Goal: Register for event/course

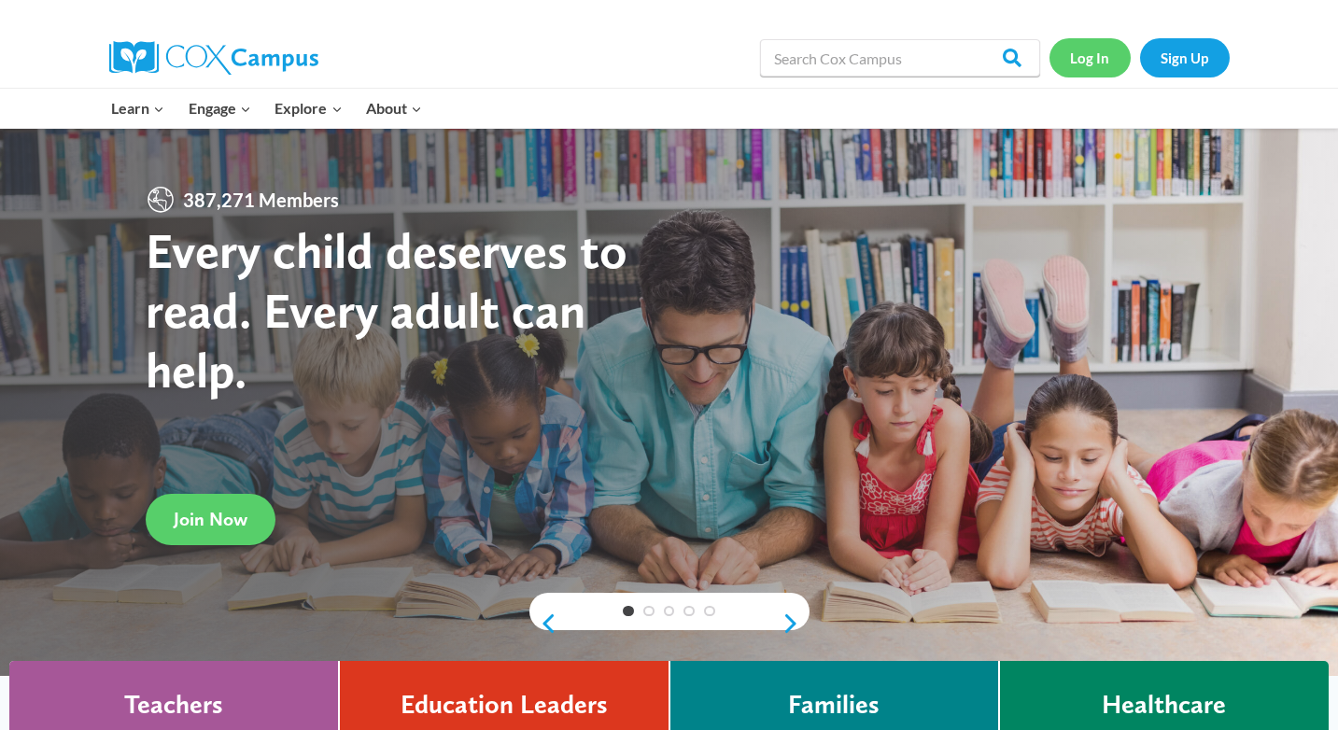
click at [1095, 57] on link "Log In" at bounding box center [1090, 57] width 81 height 38
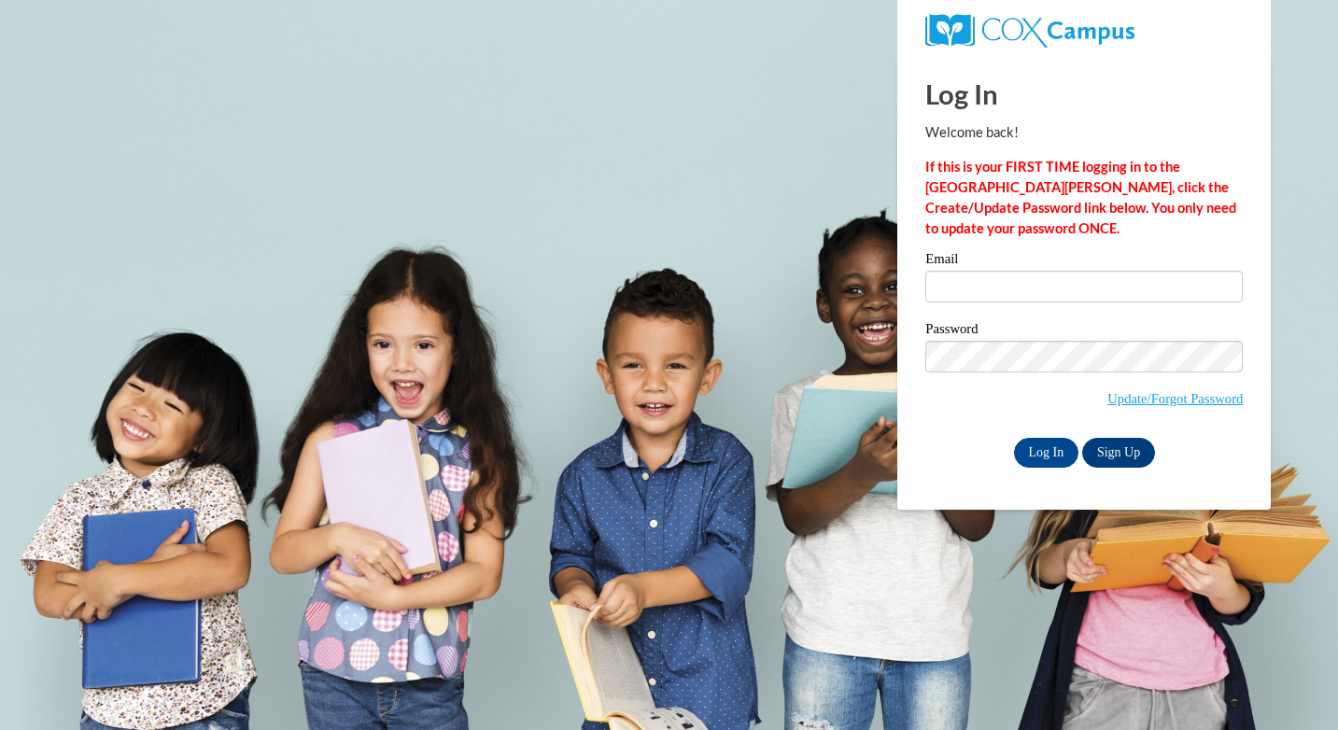
click at [966, 303] on div "Email" at bounding box center [1084, 284] width 318 height 64
click at [966, 290] on input "Email" at bounding box center [1084, 287] width 318 height 32
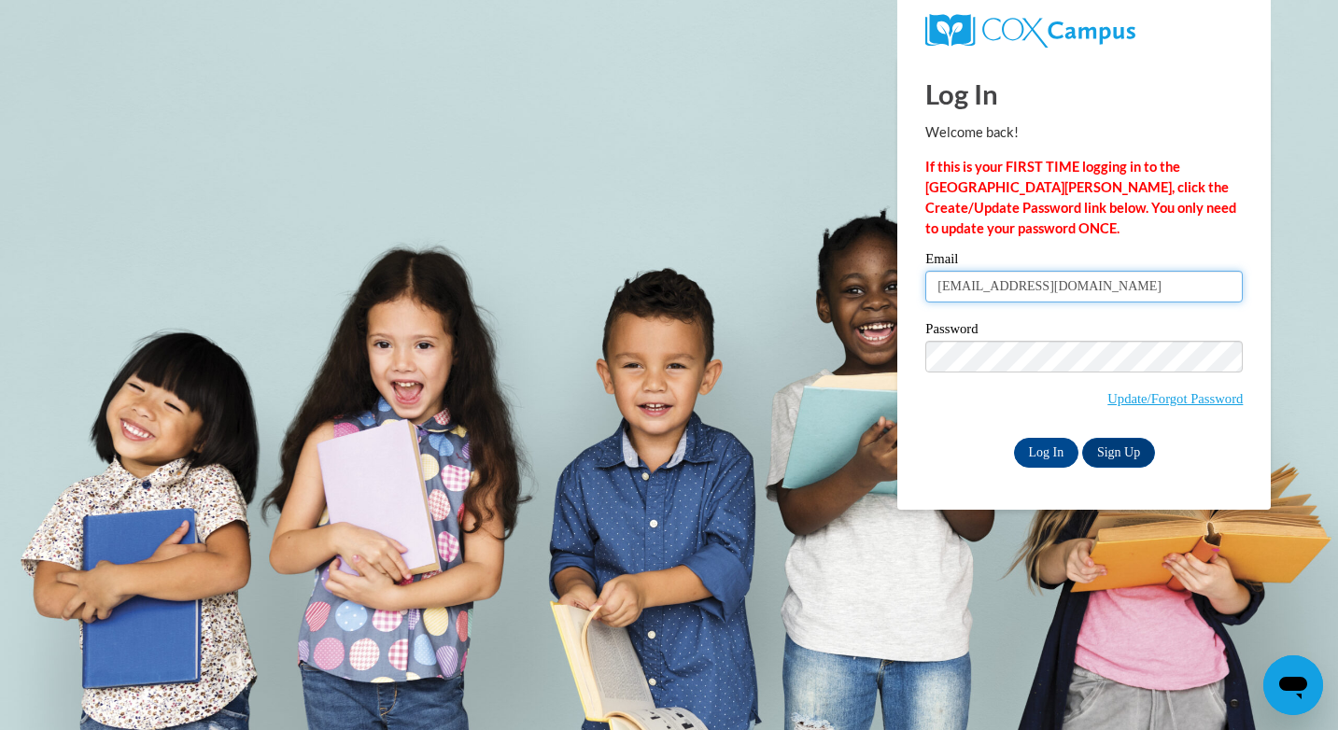
type input "elmorej4@vcu.edu"
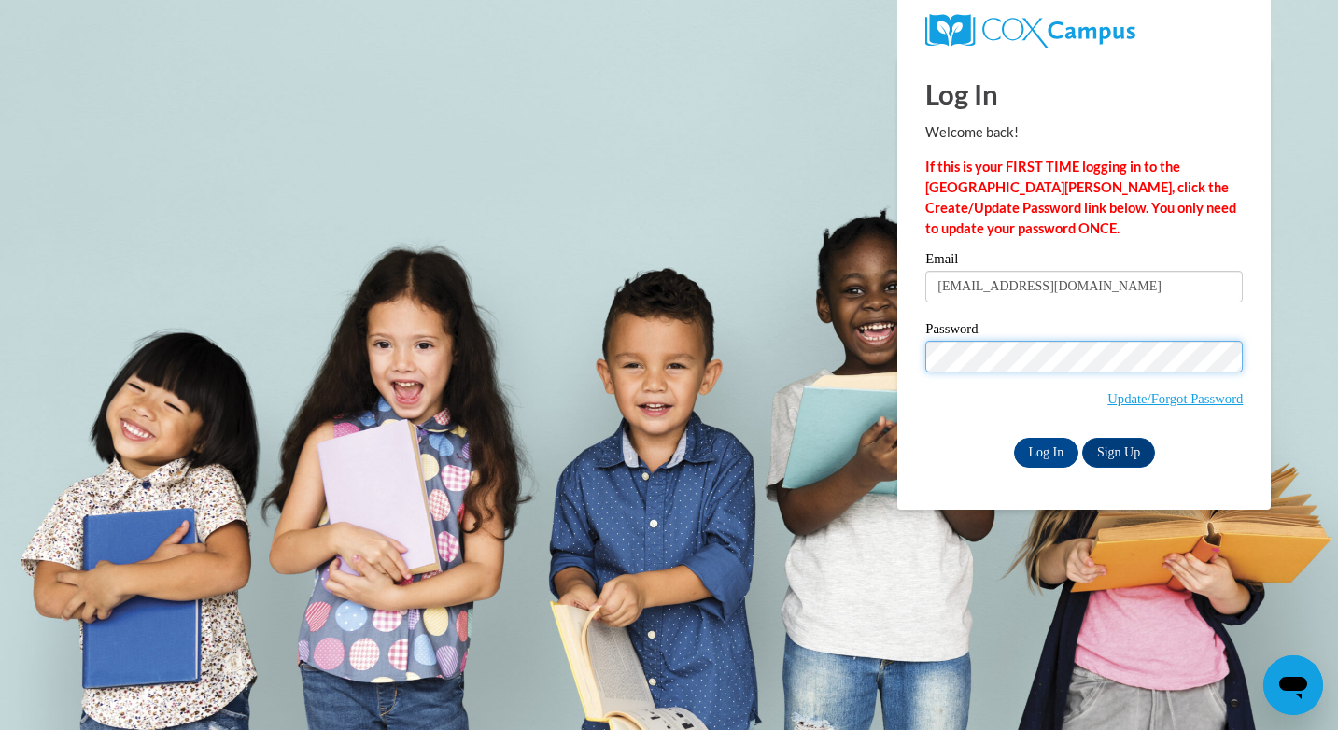
click at [1014, 438] on input "Log In" at bounding box center [1046, 453] width 65 height 30
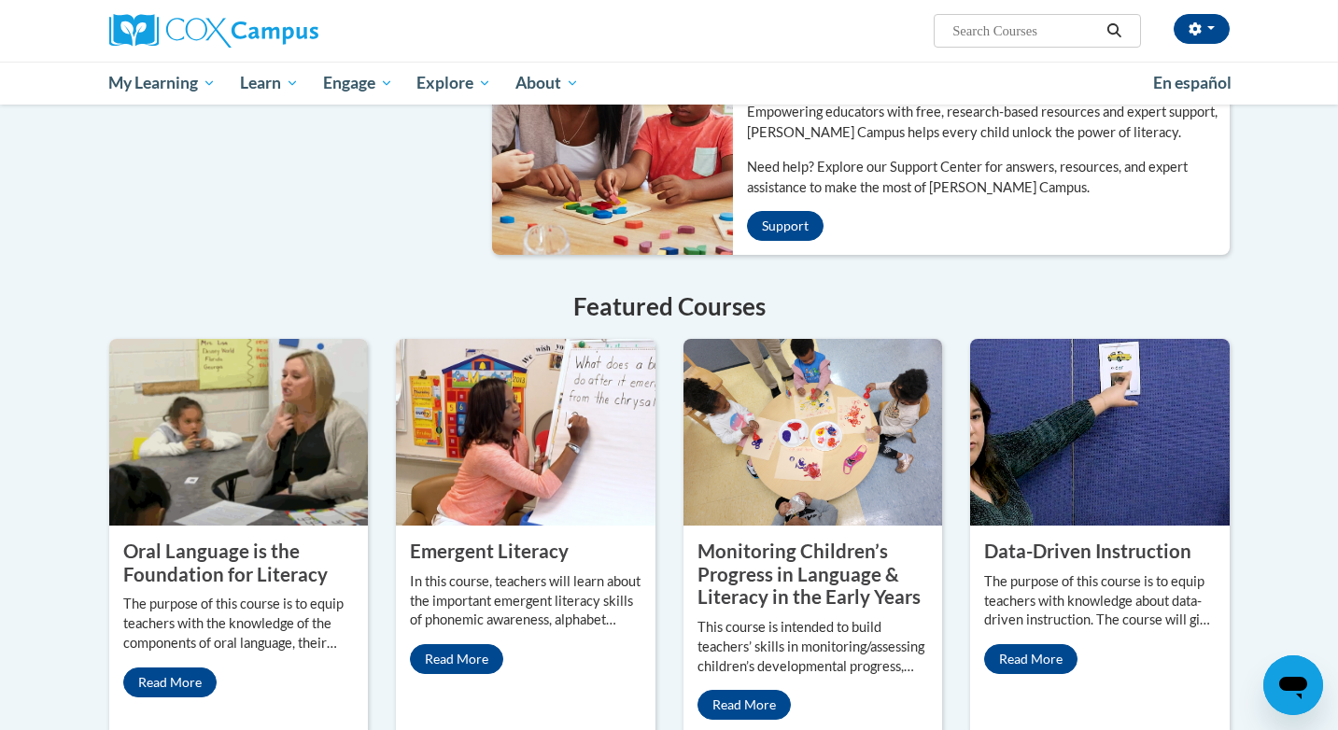
scroll to position [1297, 0]
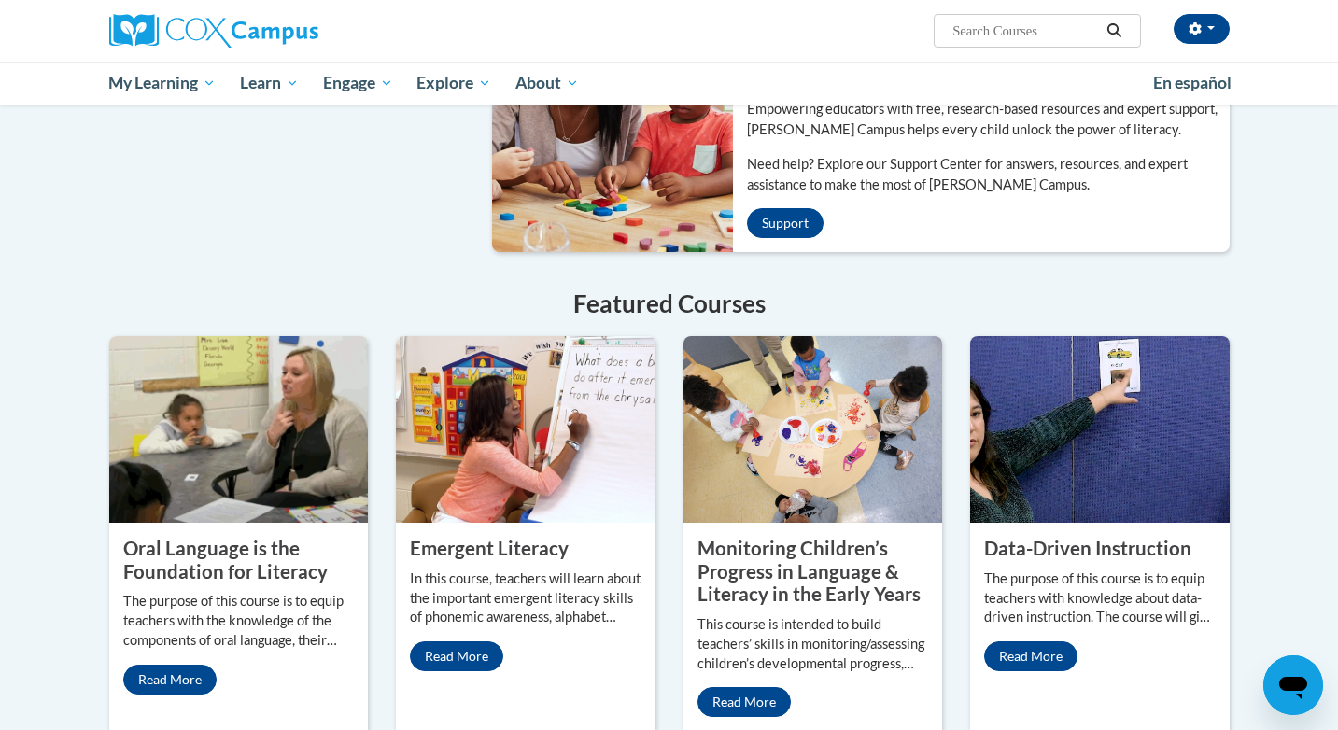
click at [242, 537] on property "Oral Language is the Foundation for Literacy" at bounding box center [225, 560] width 205 height 46
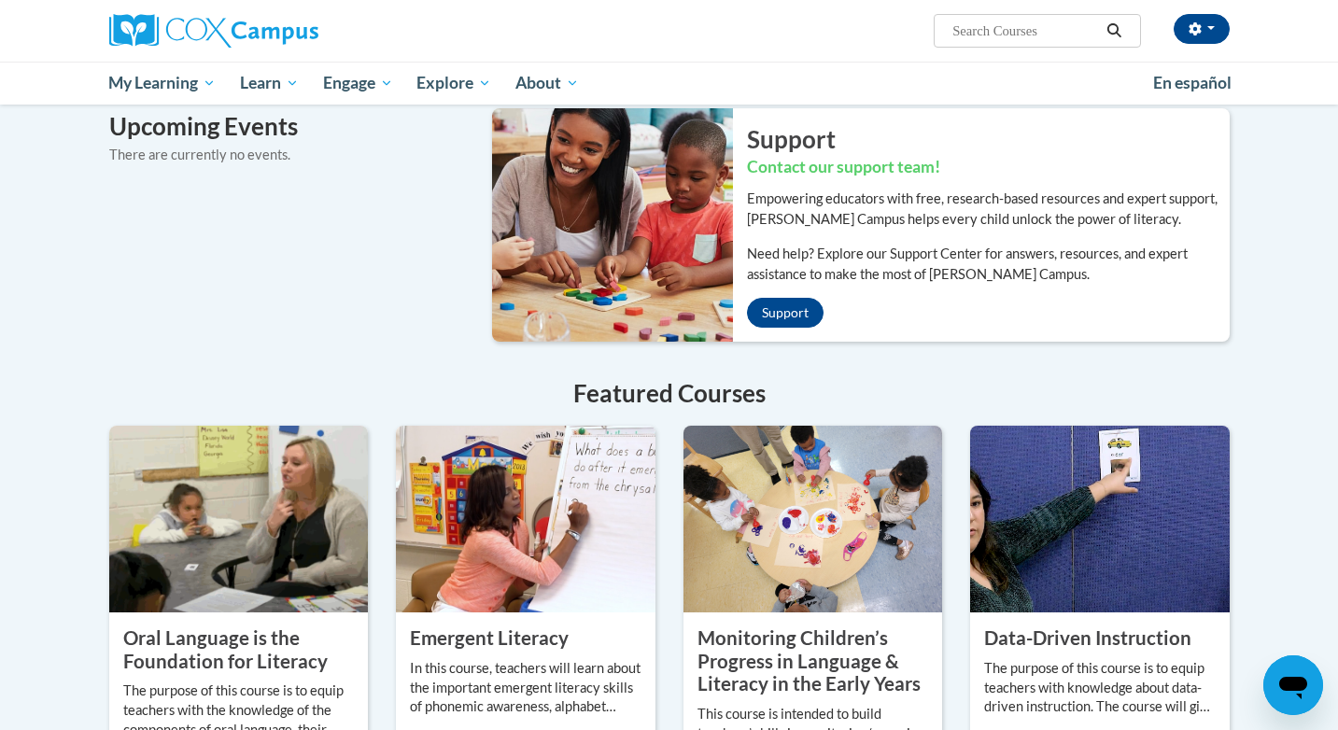
scroll to position [1254, 0]
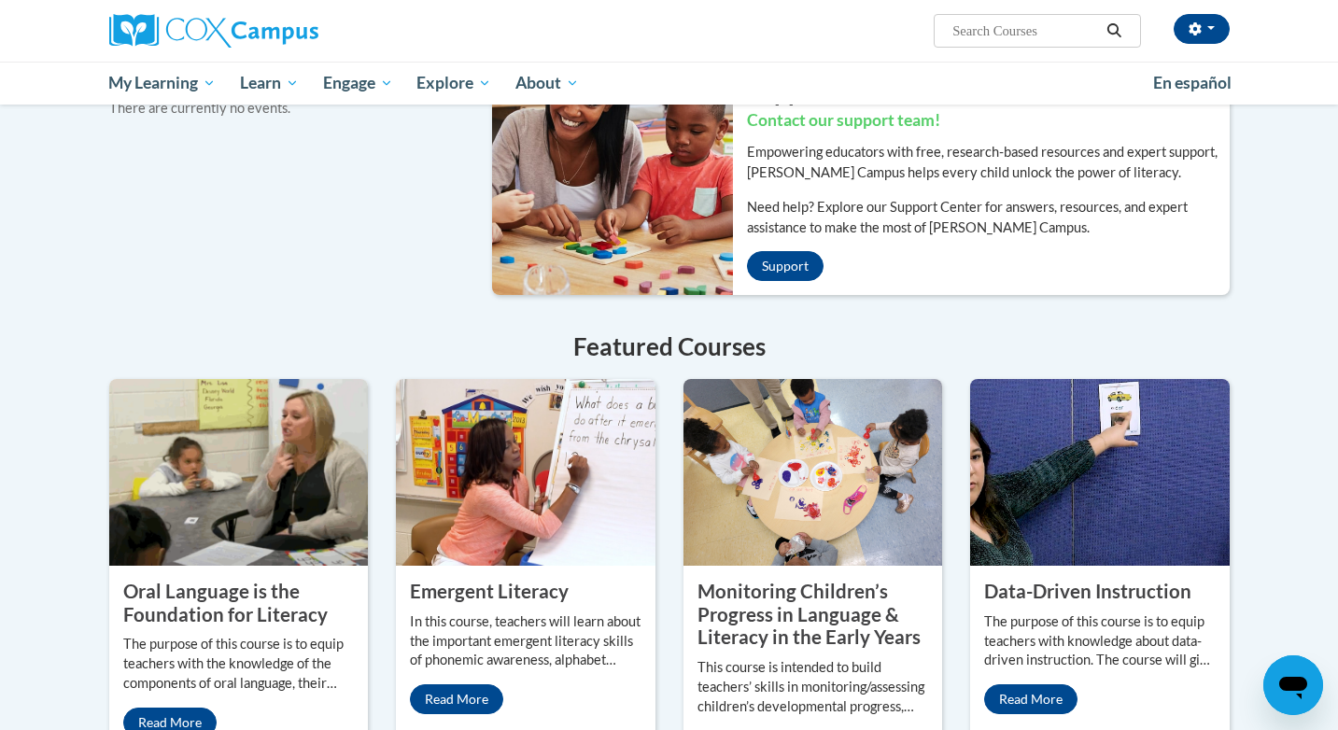
click at [187, 580] on property "Oral Language is the Foundation for Literacy" at bounding box center [225, 603] width 205 height 46
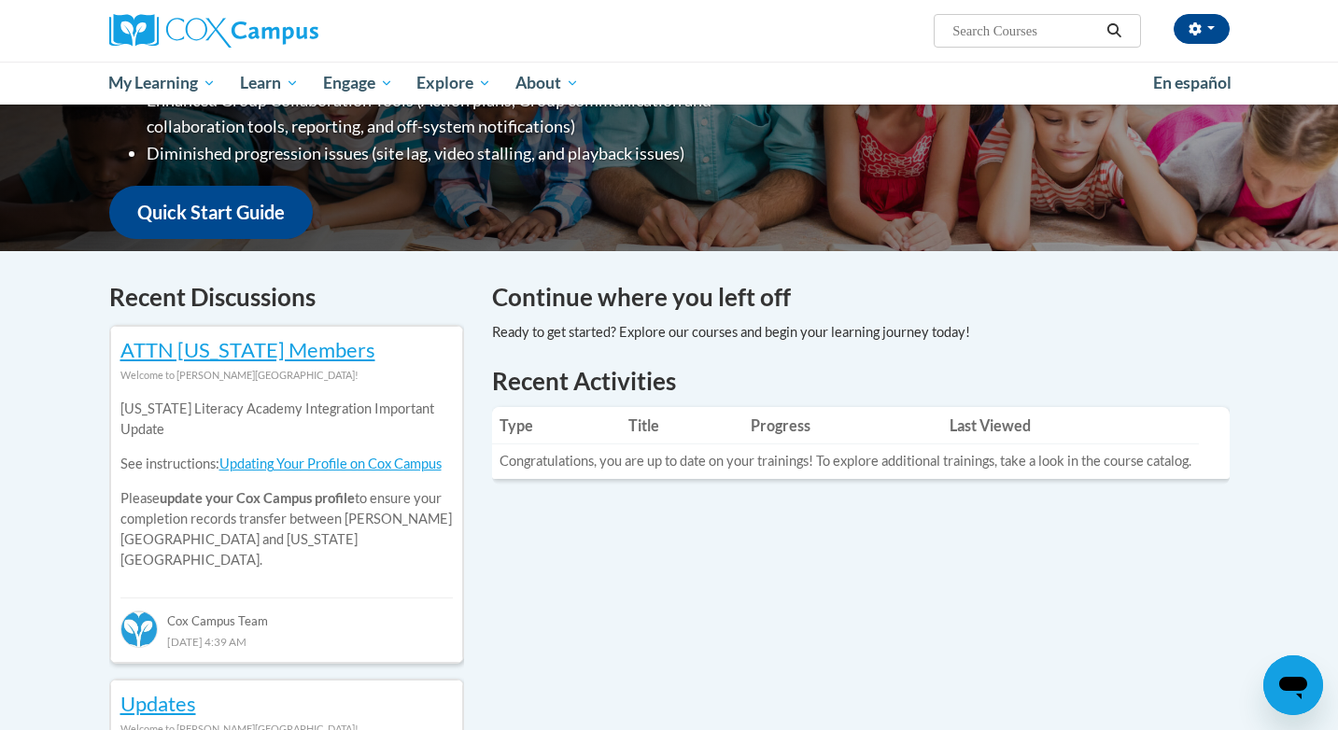
scroll to position [346, 0]
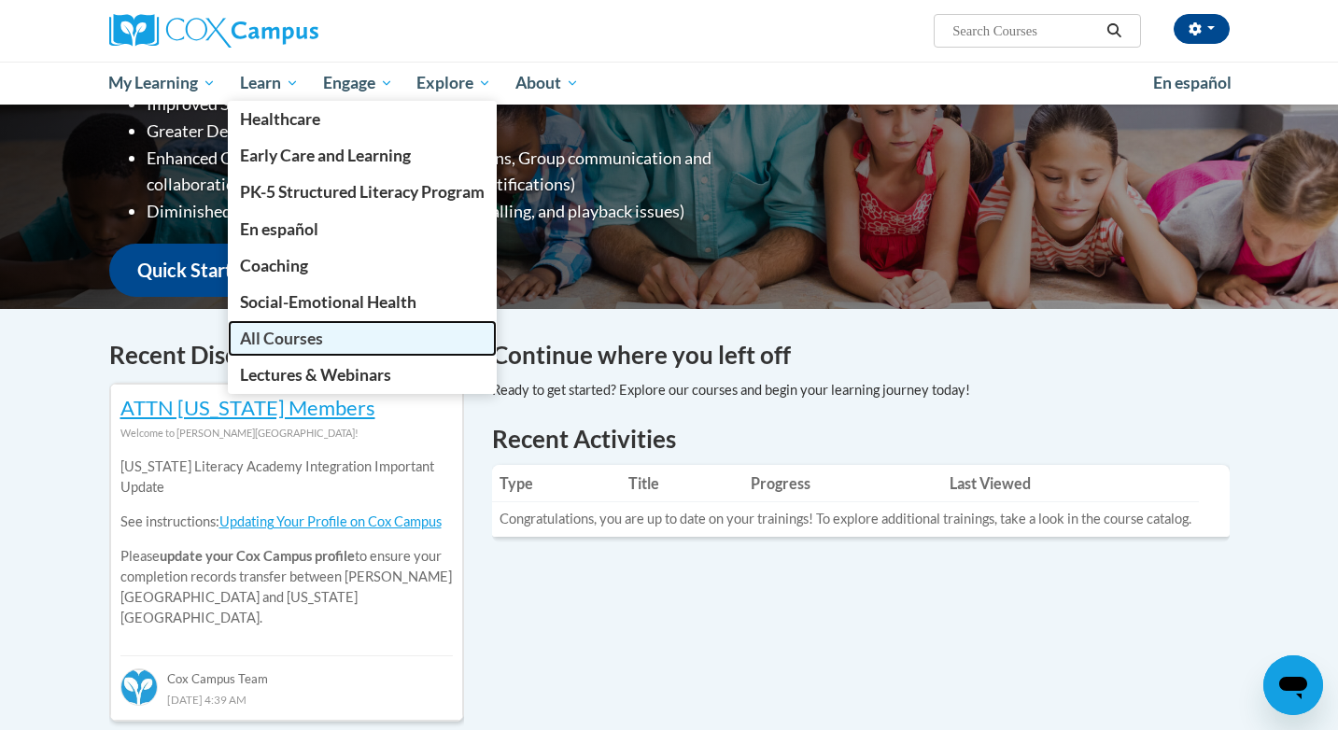
click at [303, 348] on link "All Courses" at bounding box center [362, 338] width 269 height 36
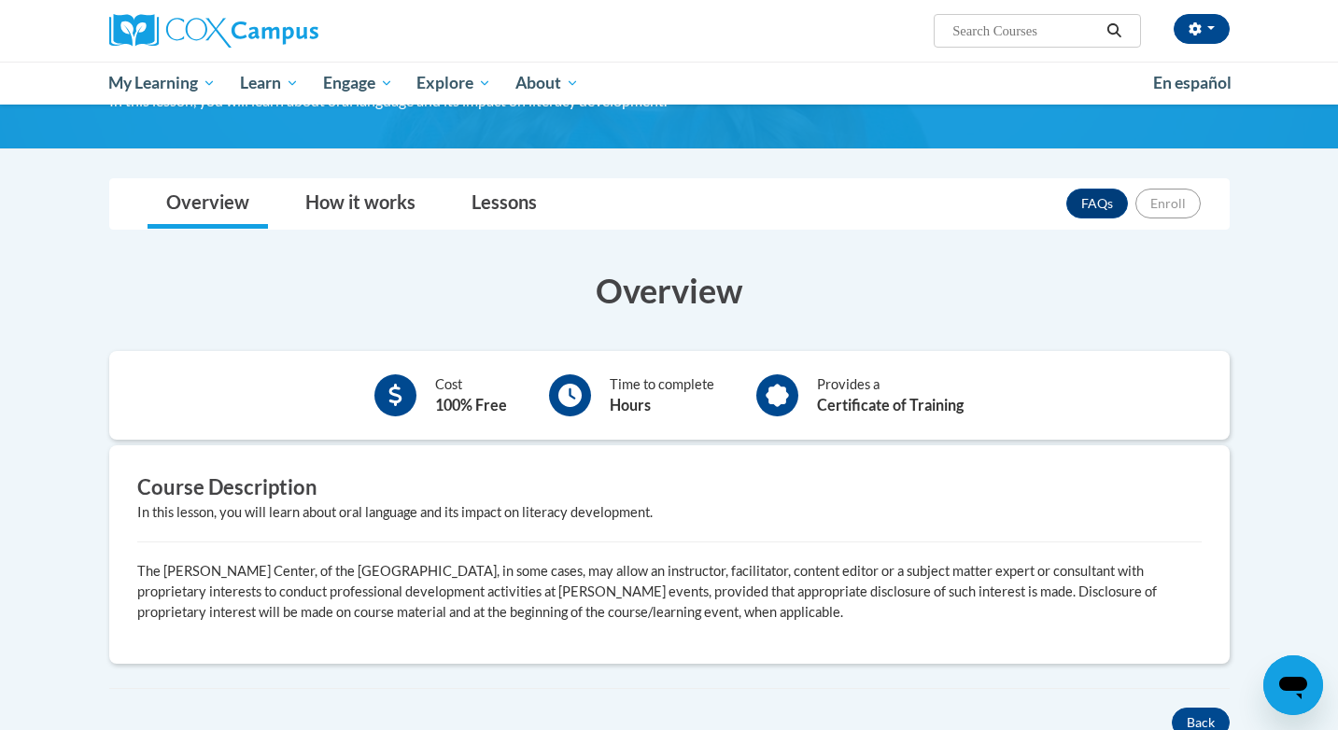
scroll to position [191, 0]
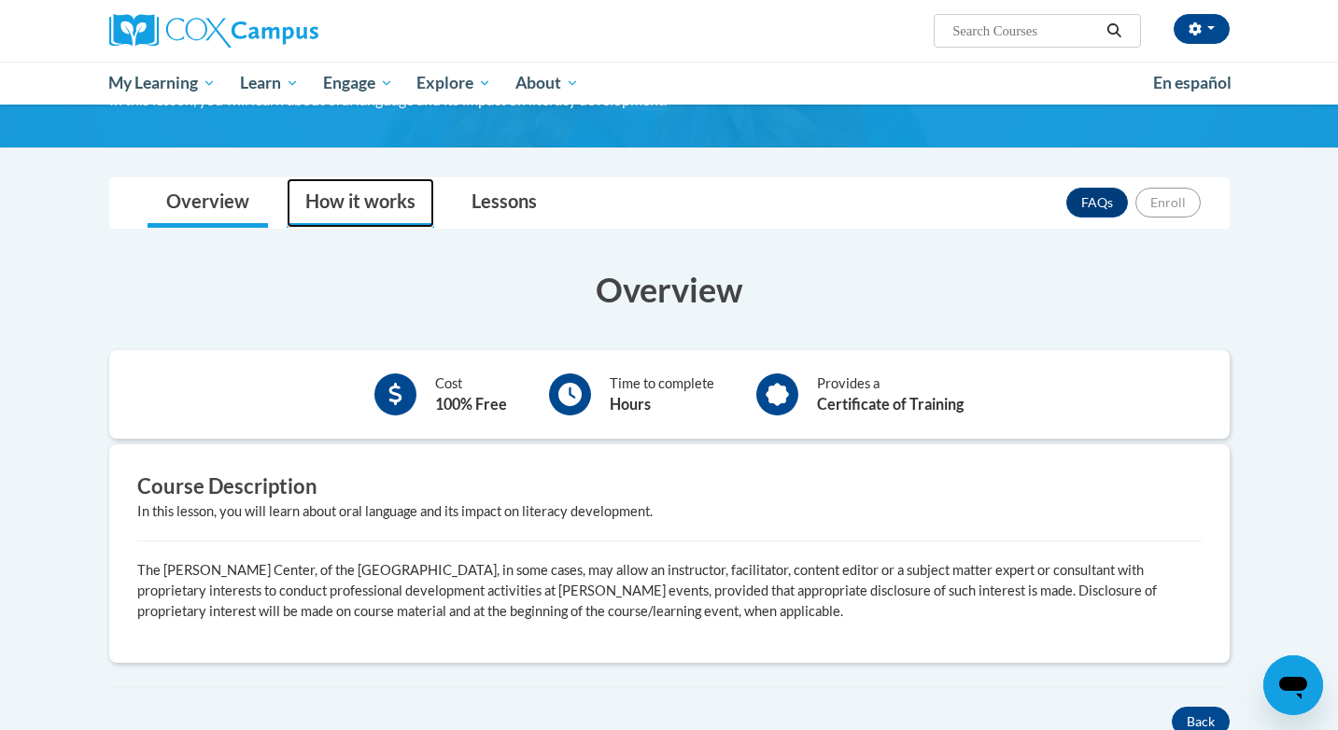
click at [431, 202] on link "How it works" at bounding box center [361, 202] width 148 height 49
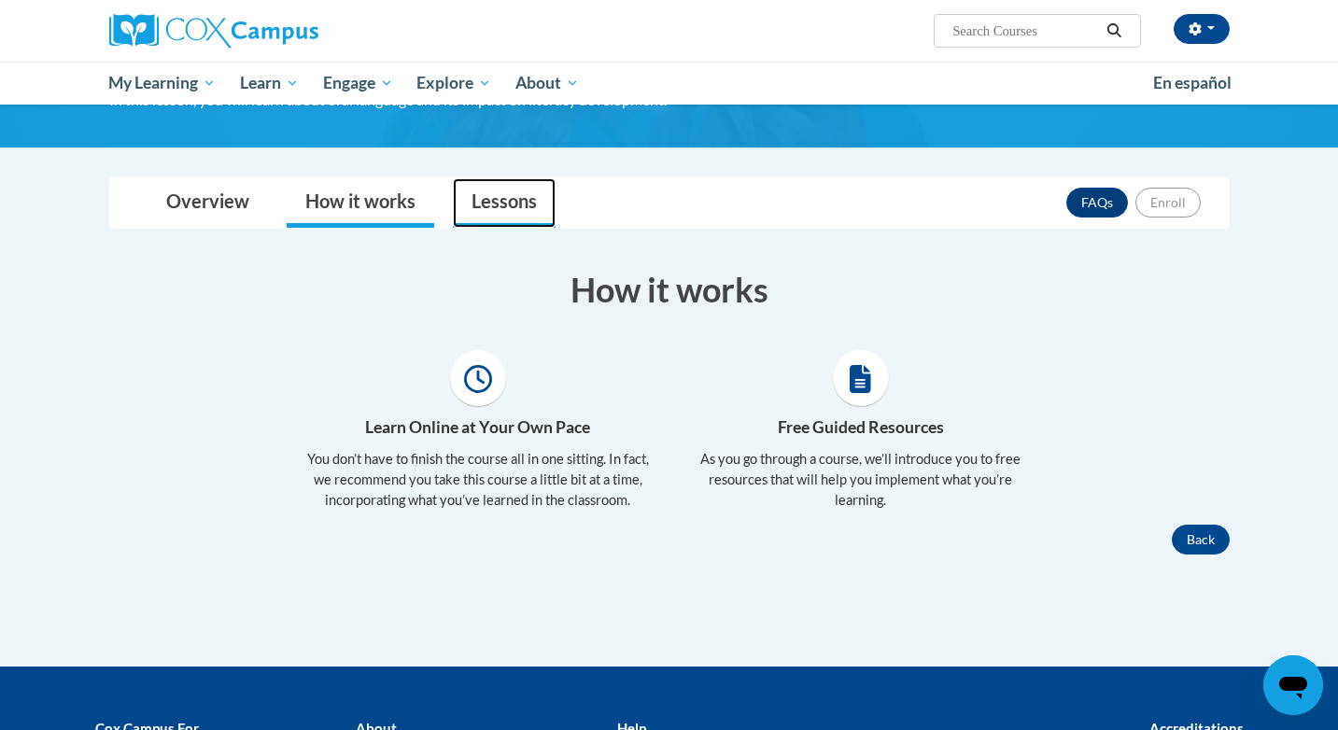
click at [491, 201] on link "Lessons" at bounding box center [504, 202] width 103 height 49
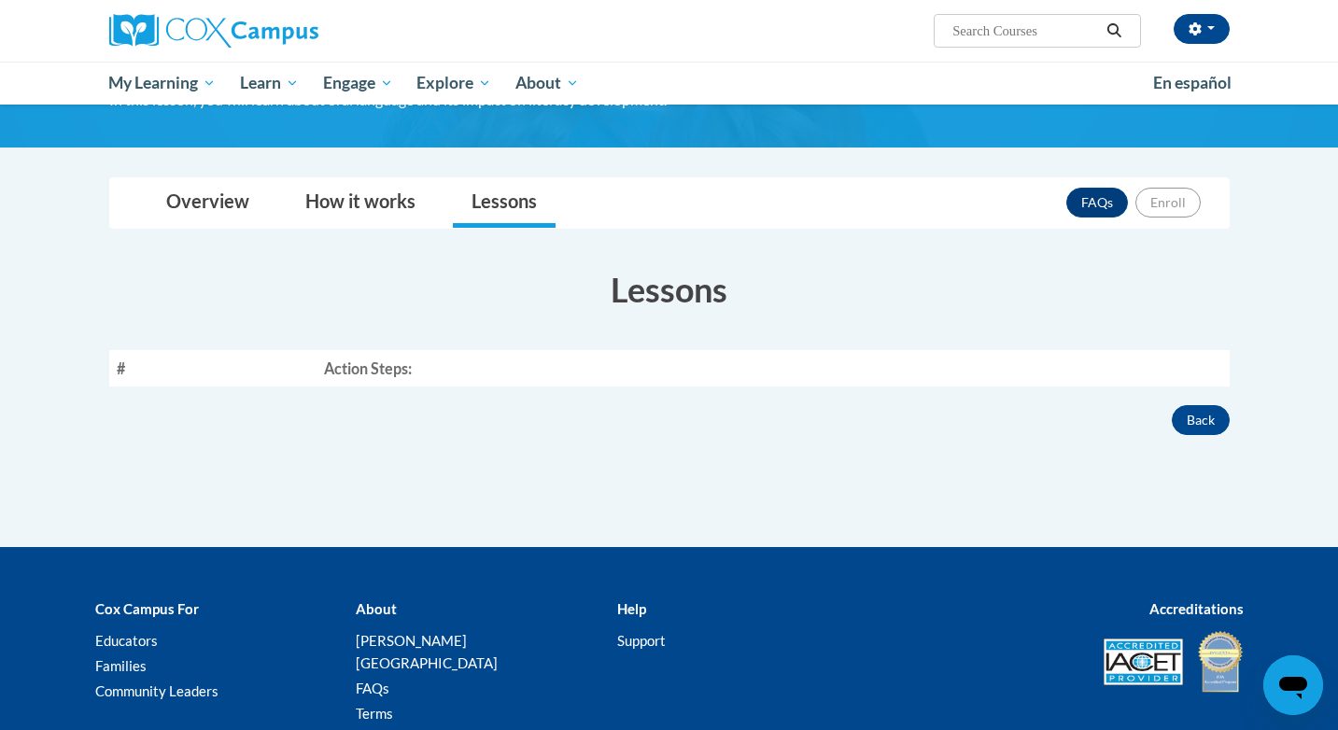
click at [332, 369] on th "Action Steps:" at bounding box center [773, 368] width 913 height 36
click at [607, 309] on h3 "Lessons" at bounding box center [669, 289] width 1121 height 47
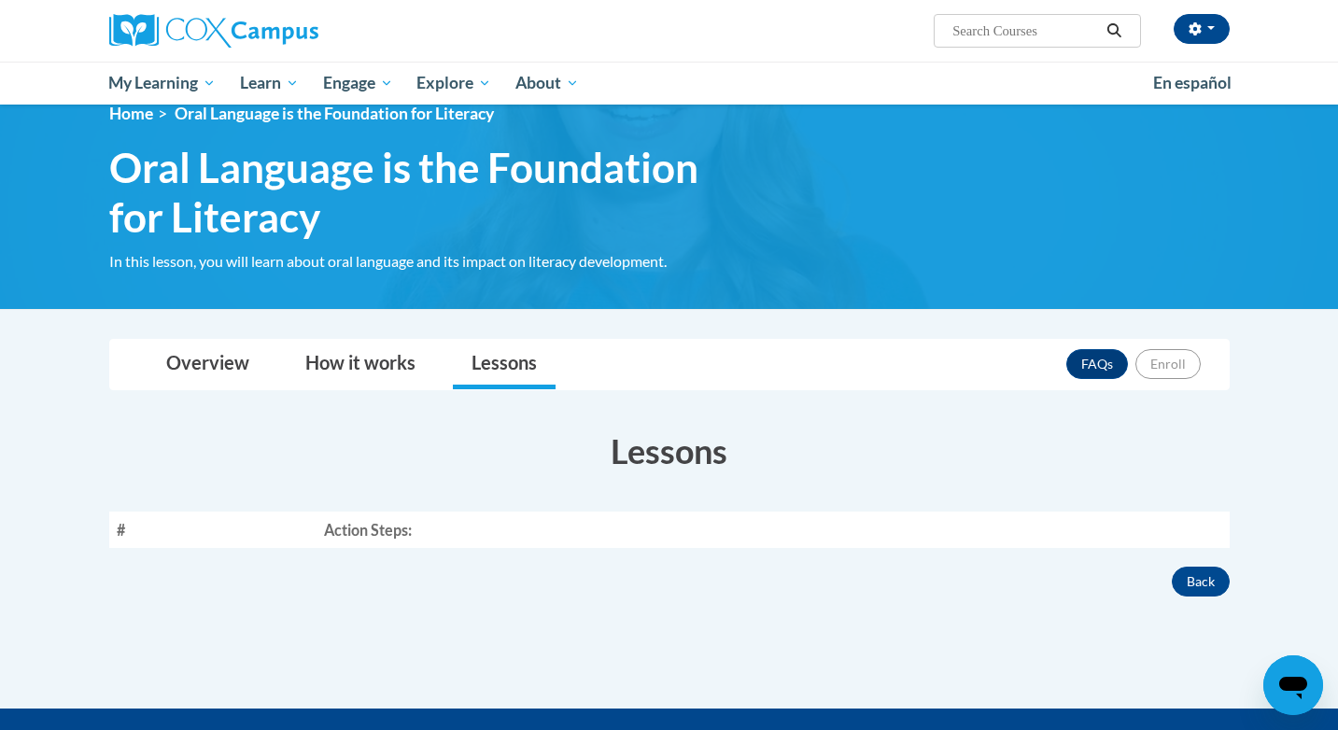
scroll to position [18, 0]
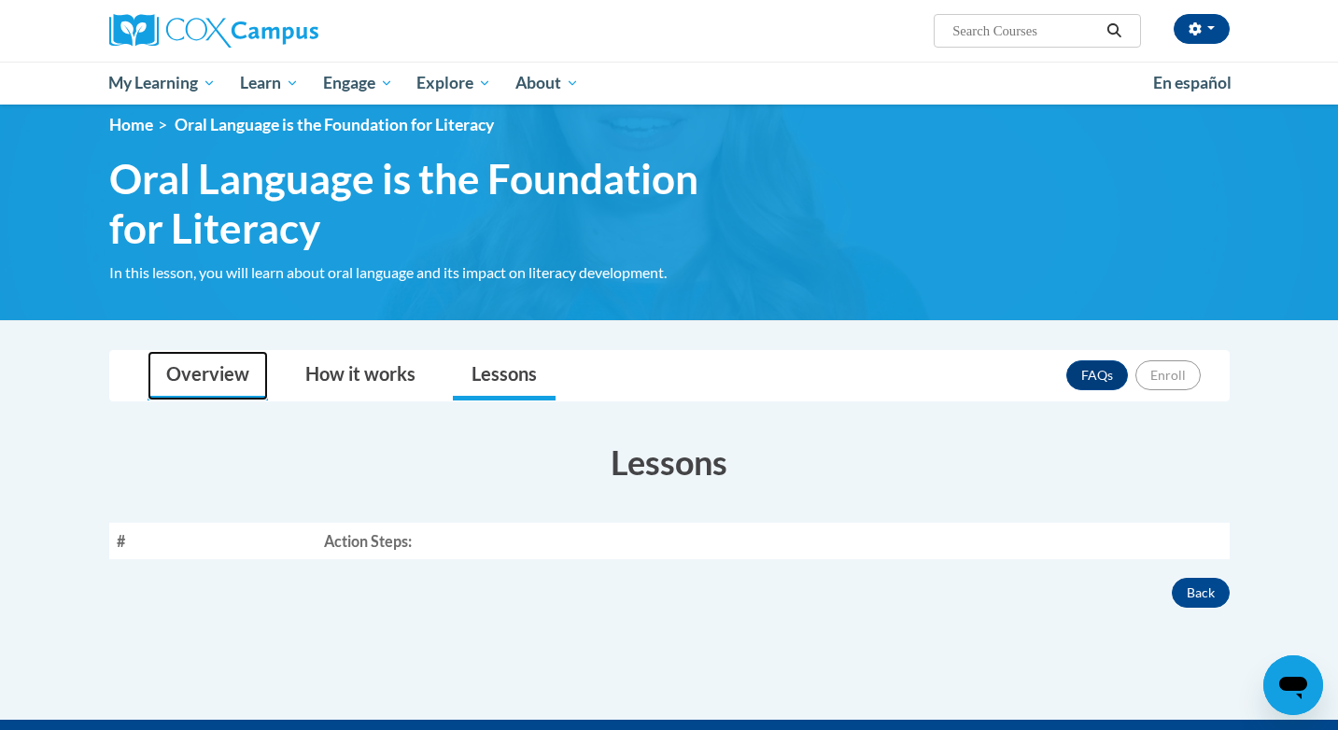
click at [195, 389] on link "Overview" at bounding box center [208, 375] width 120 height 49
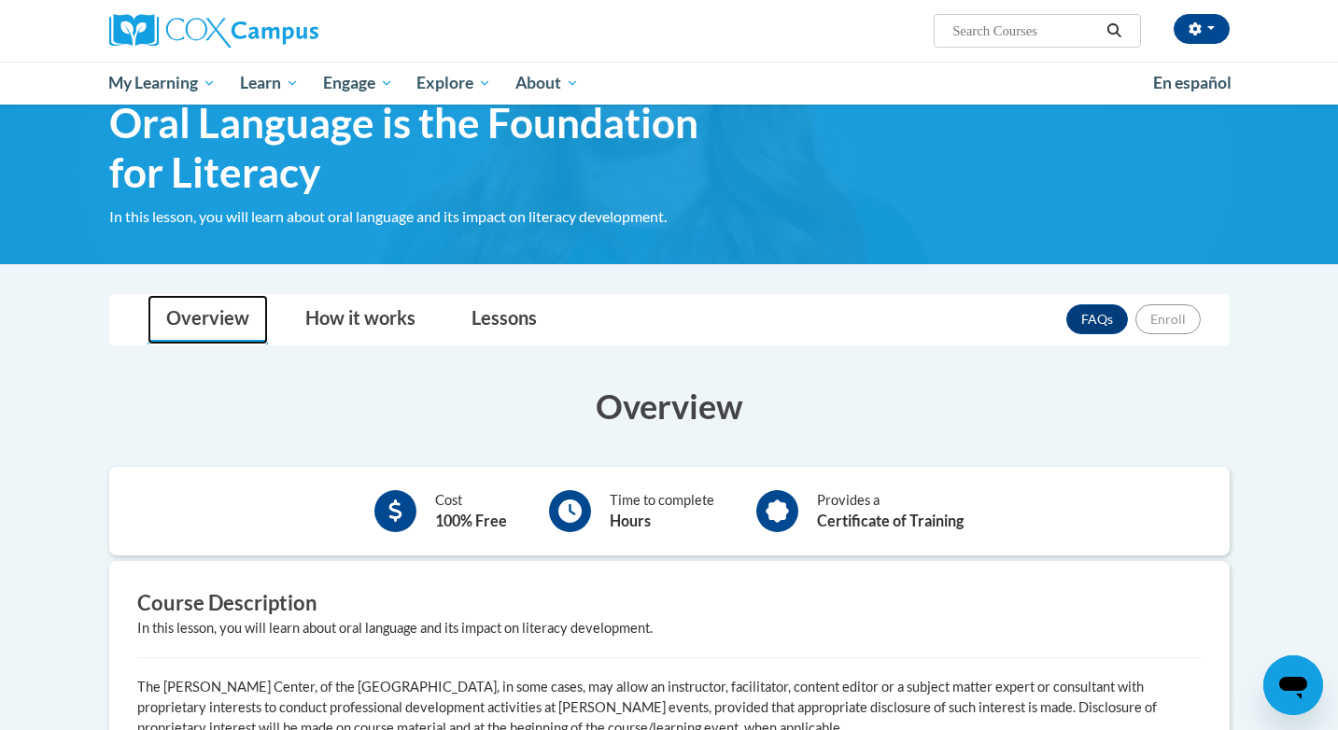
scroll to position [53, 0]
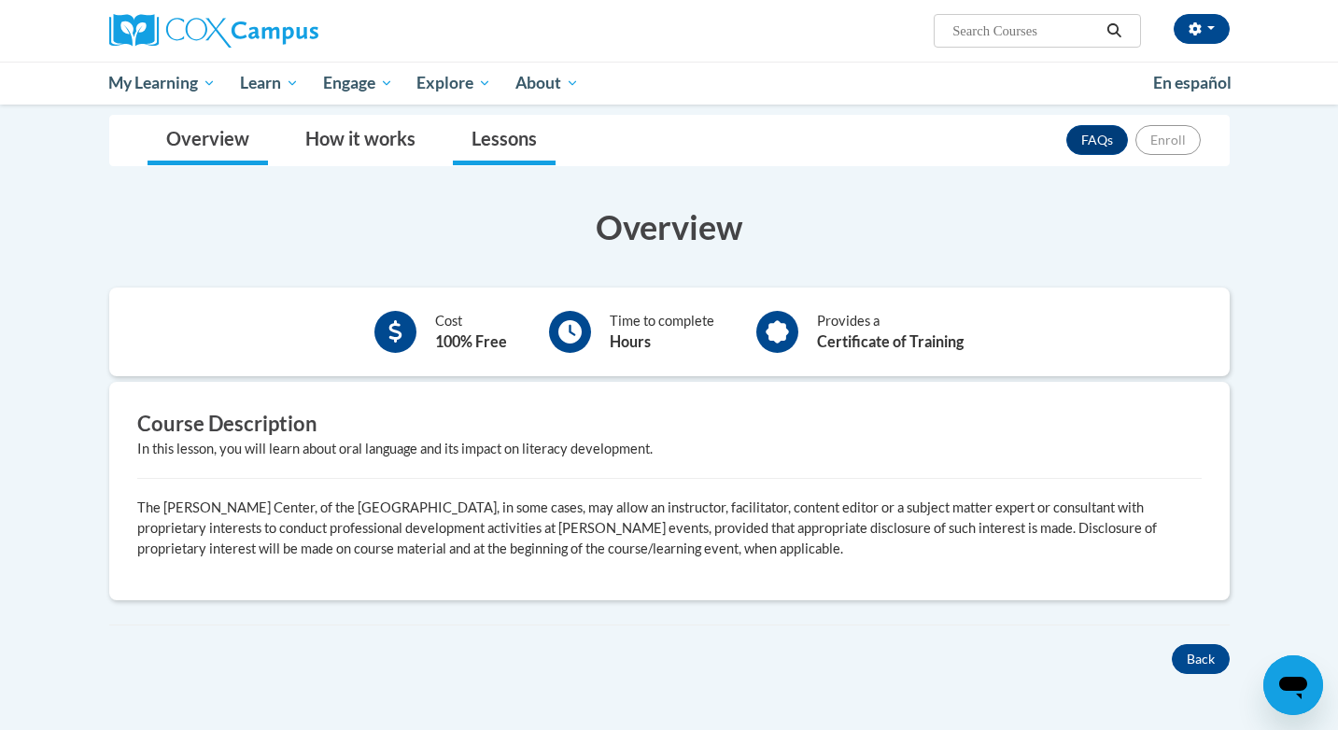
scroll to position [258, 0]
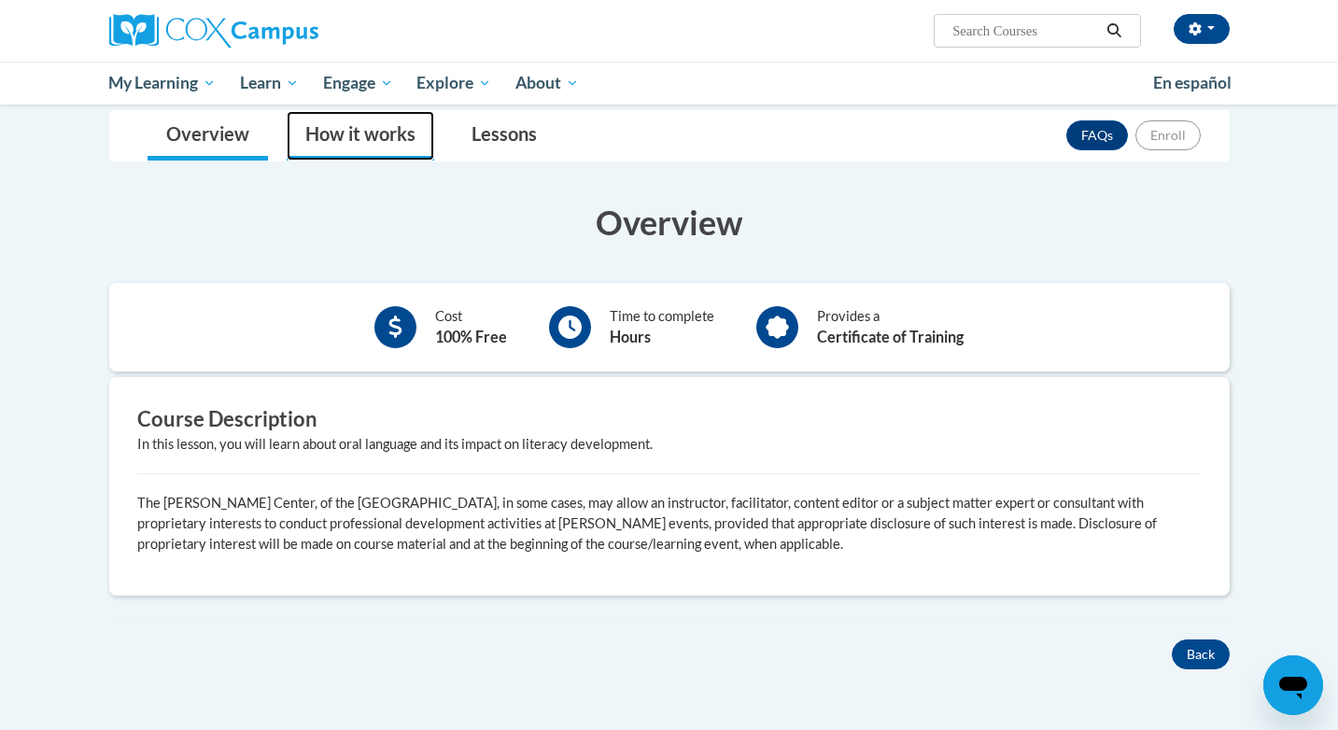
click at [345, 147] on link "How it works" at bounding box center [361, 135] width 148 height 49
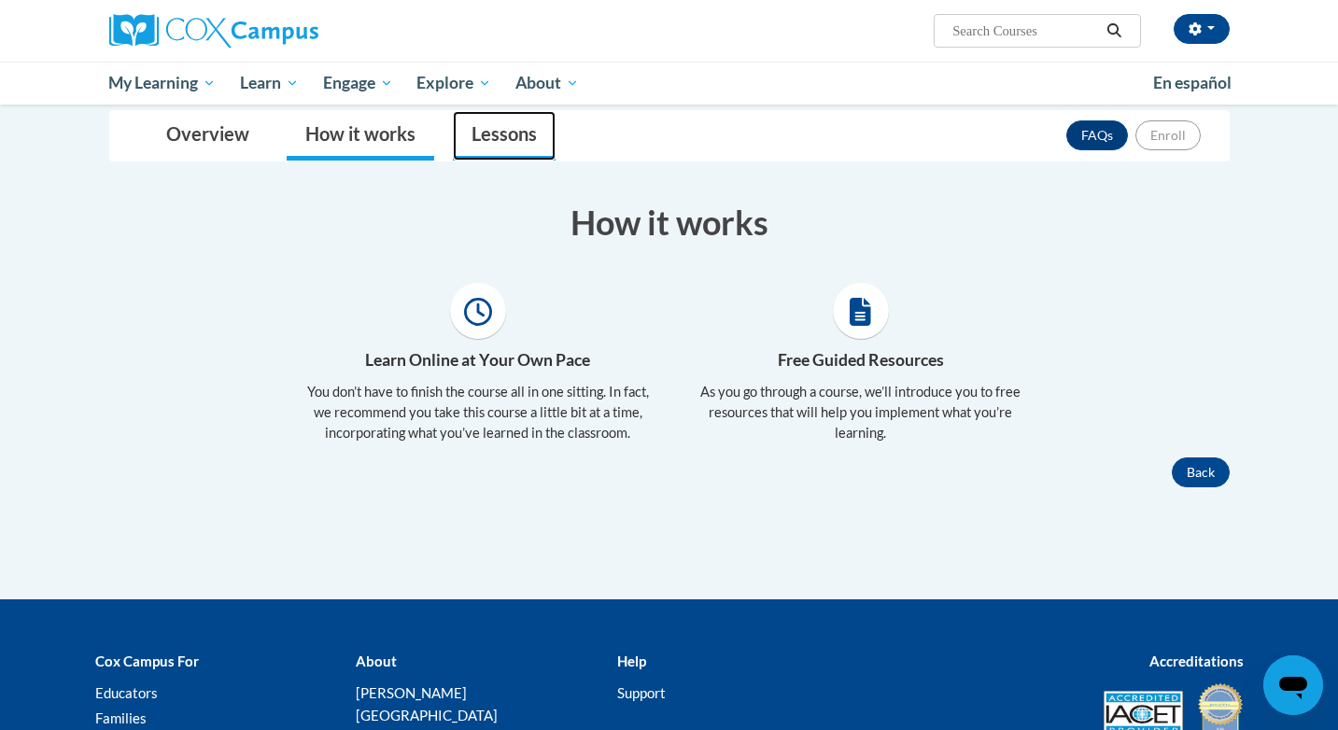
click at [506, 147] on link "Lessons" at bounding box center [504, 135] width 103 height 49
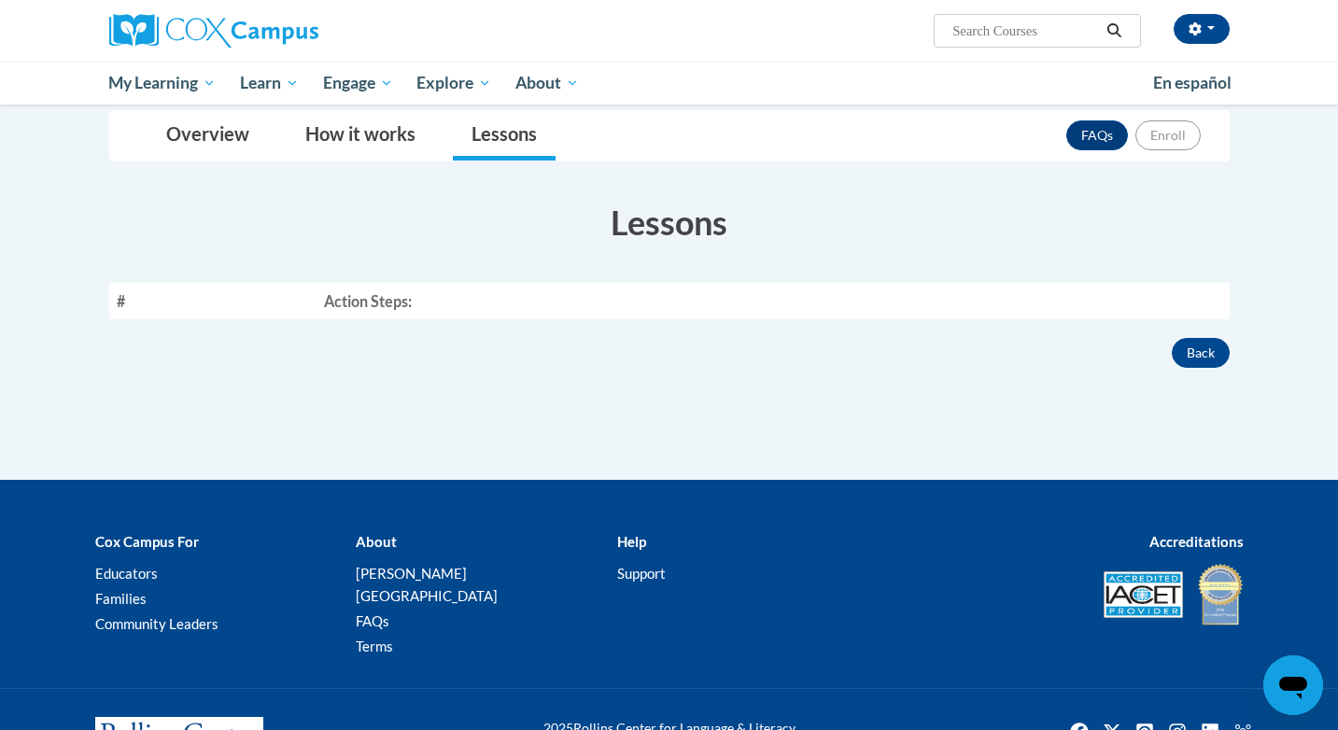
click at [368, 300] on th "Action Steps:" at bounding box center [773, 301] width 913 height 36
click at [1206, 363] on button "Back" at bounding box center [1201, 353] width 58 height 30
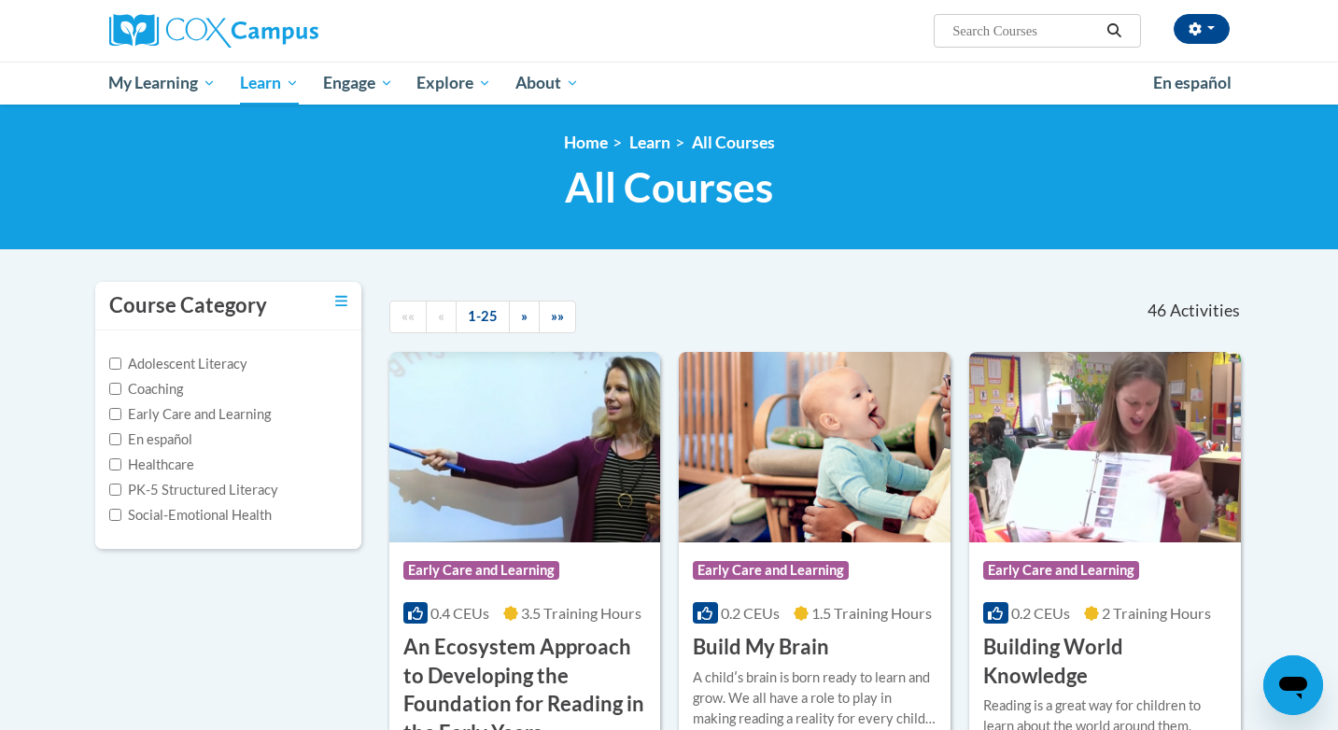
click at [1021, 33] on input "Search..." at bounding box center [1025, 31] width 149 height 22
paste input "Oral Language is the Foundation for Literacy"
type input "Oral Language is the Foundation for Literacy"
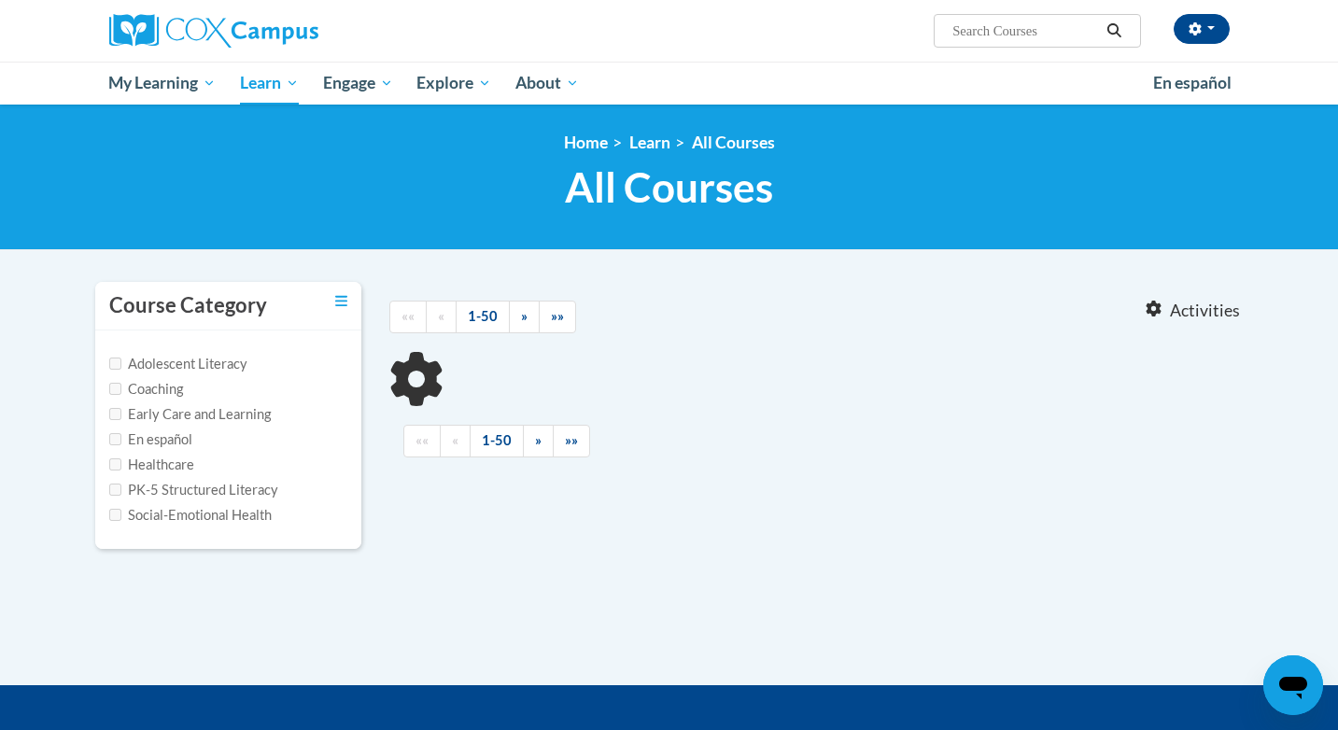
type input "Oral Language is the Foundation for Literacy"
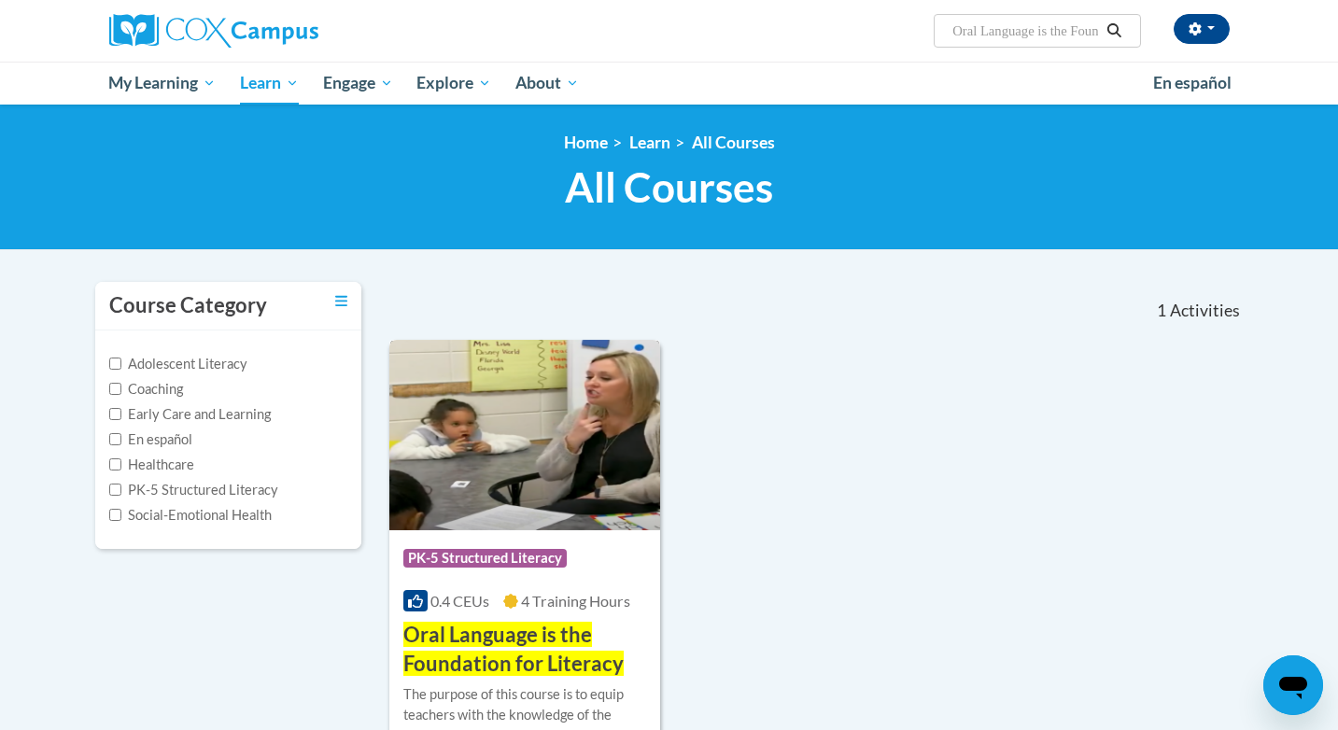
click at [487, 664] on span "Oral Language is the Foundation for Literacy" at bounding box center [513, 649] width 220 height 54
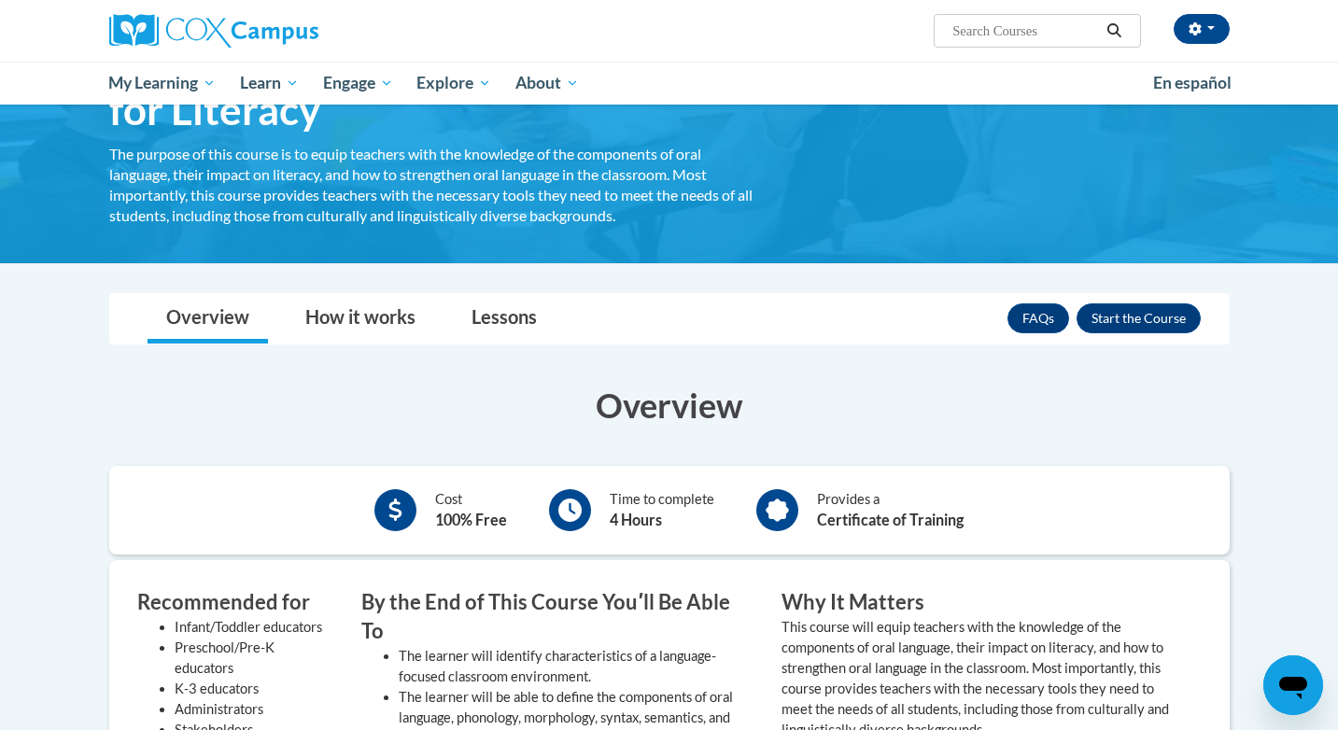
scroll to position [167, 0]
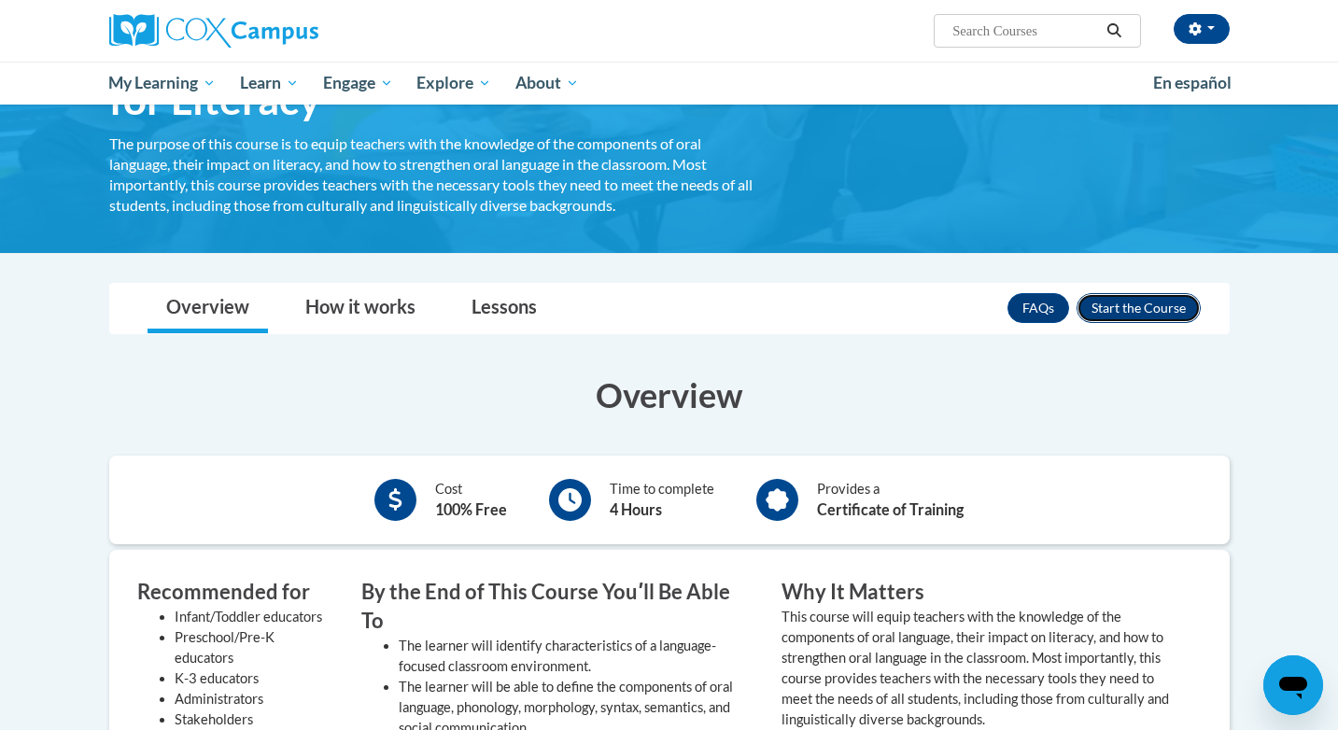
click at [1138, 318] on button "Enroll" at bounding box center [1139, 308] width 124 height 30
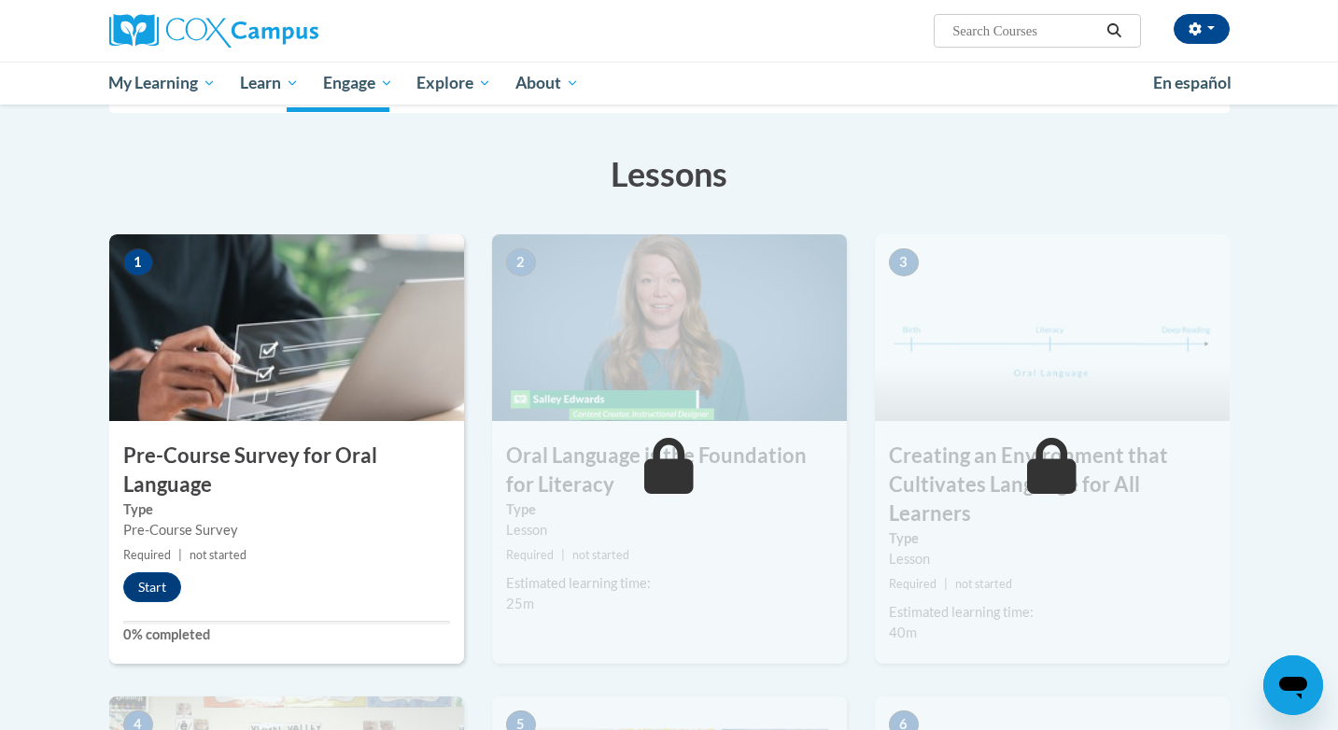
scroll to position [251, 0]
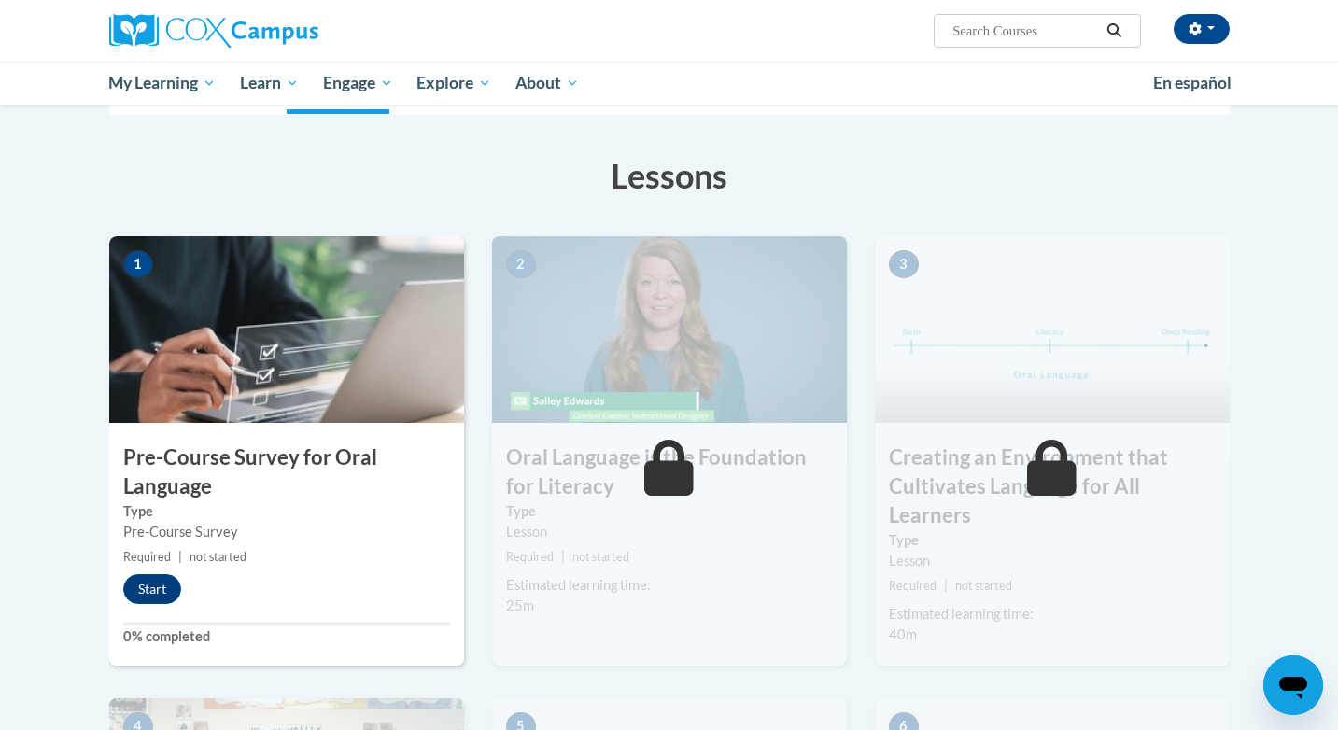
click at [125, 572] on div "1 Pre-Course Survey for Oral Language Type Pre-Course Survey Required | not sta…" at bounding box center [286, 451] width 355 height 430
click at [159, 585] on button "Start" at bounding box center [152, 589] width 58 height 30
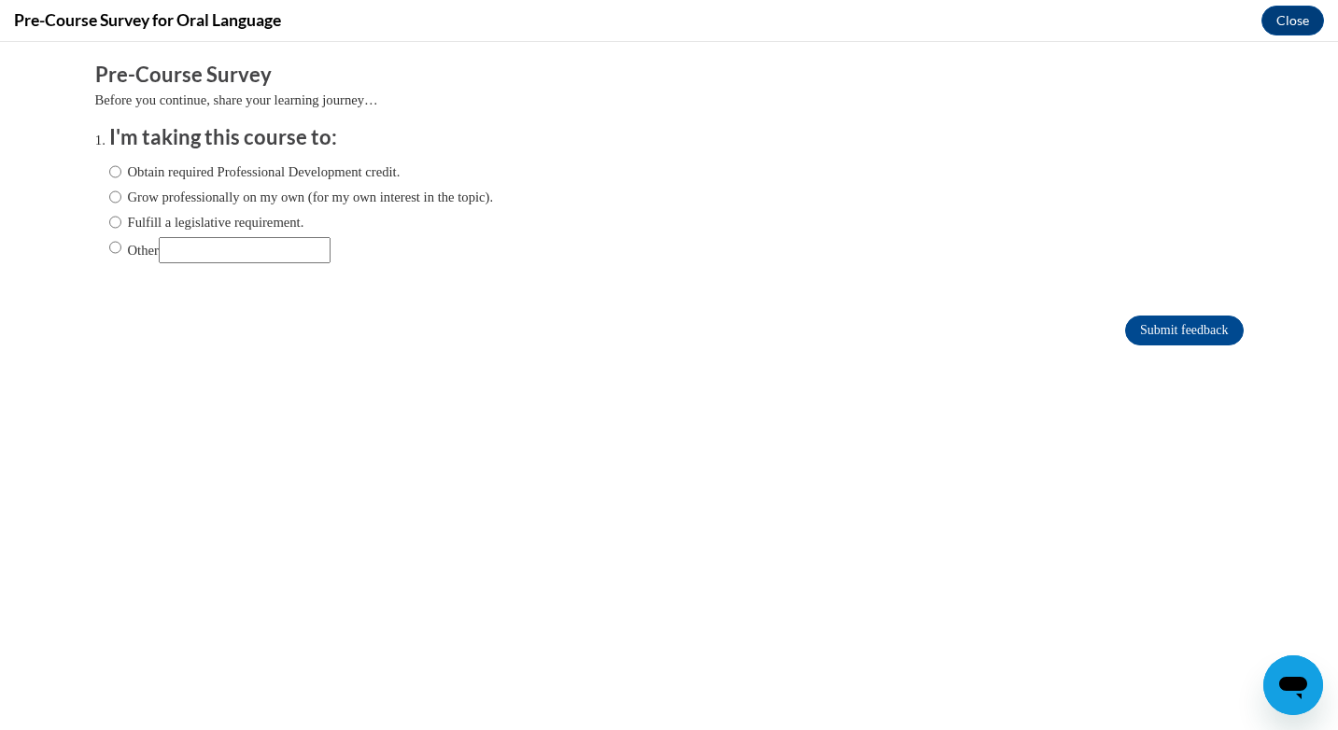
scroll to position [0, 0]
click at [146, 258] on label "Other" at bounding box center [219, 250] width 221 height 26
click at [121, 258] on input "Other" at bounding box center [115, 247] width 12 height 21
radio input "true"
click at [1203, 340] on input "Submit feedback" at bounding box center [1184, 331] width 118 height 30
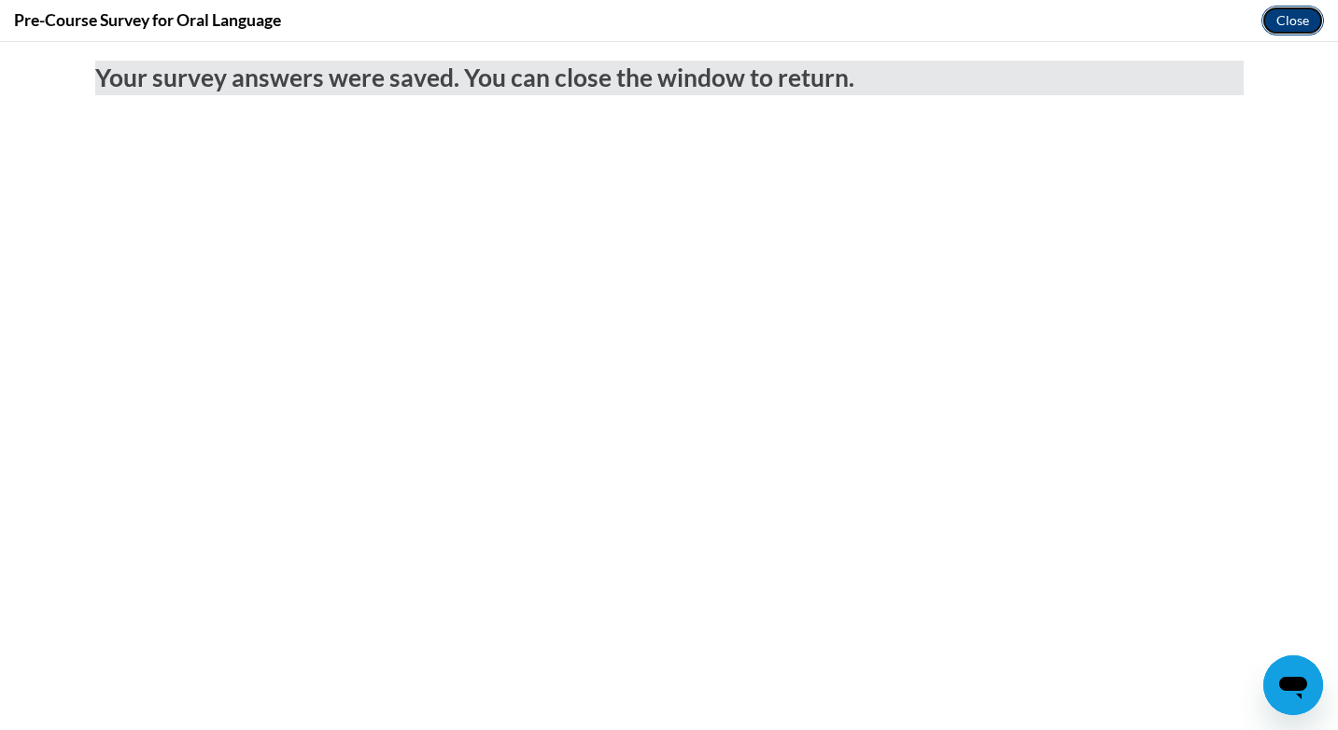
click at [1291, 28] on button "Close" at bounding box center [1293, 21] width 63 height 30
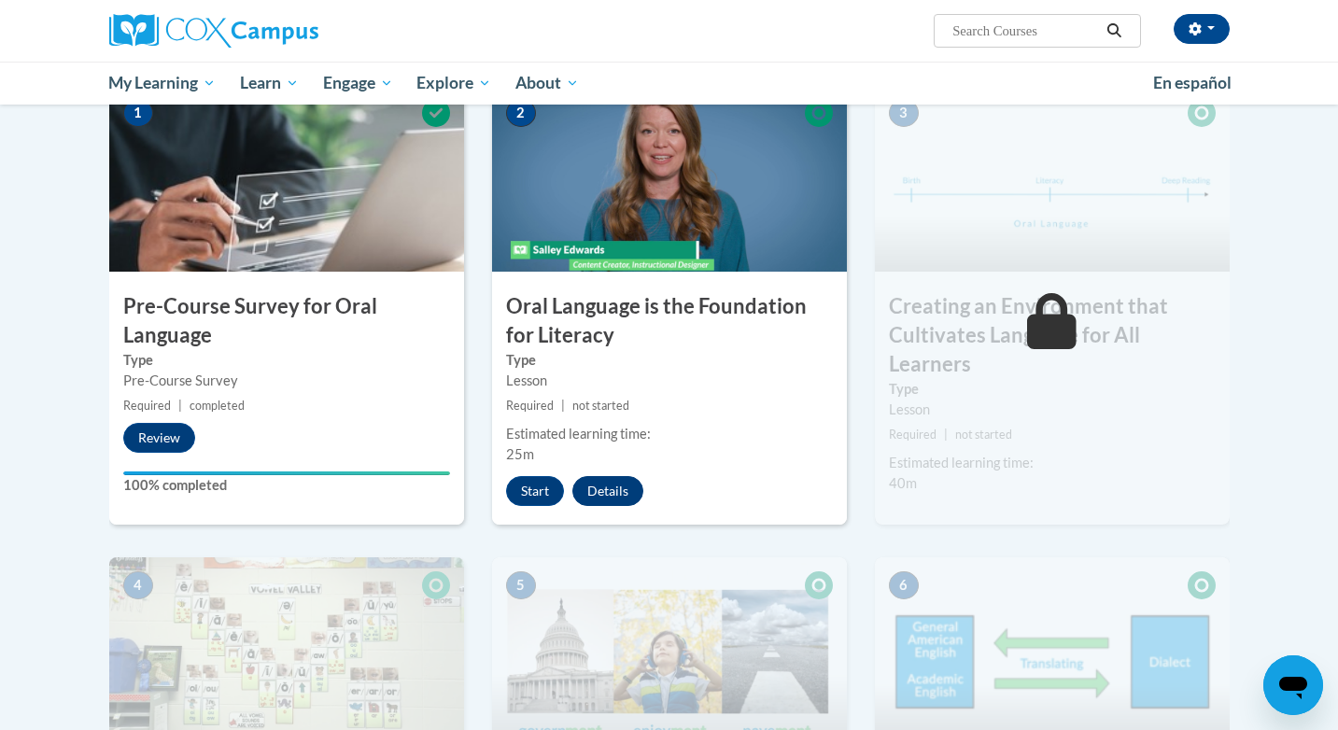
scroll to position [439, 0]
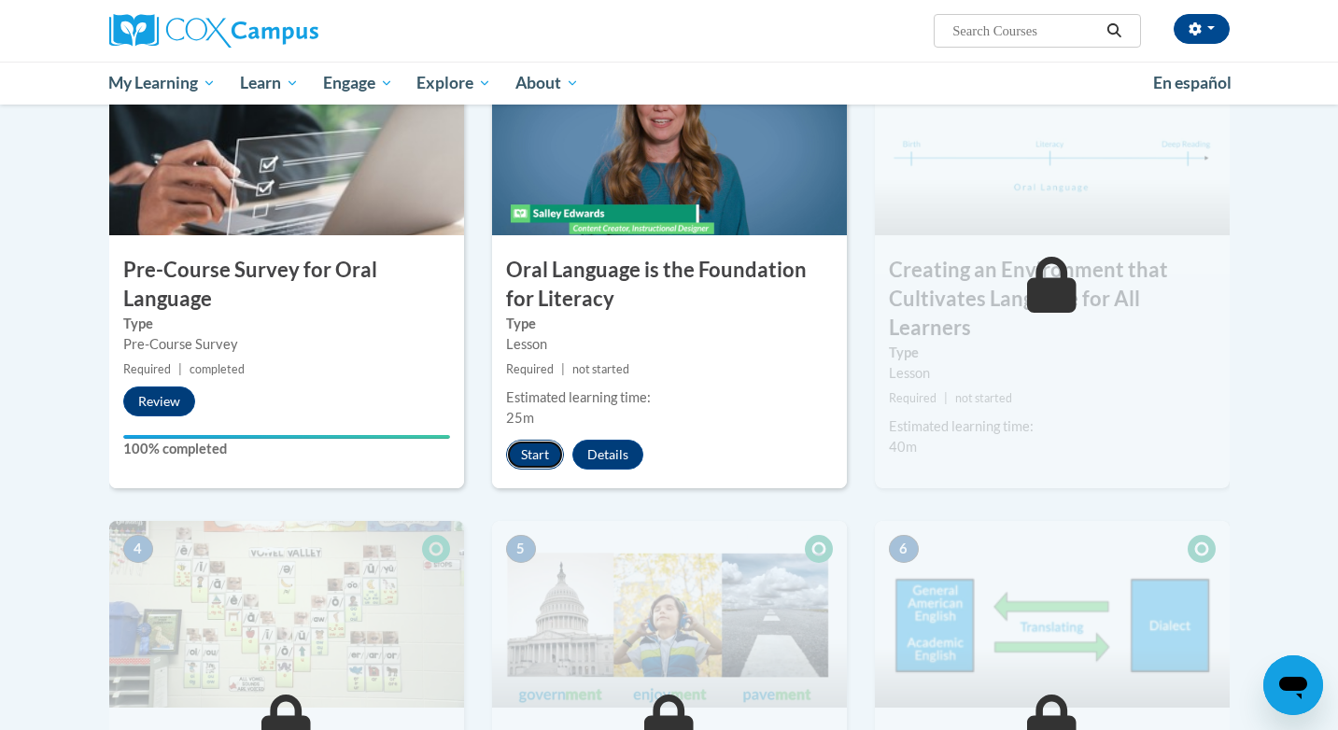
click at [550, 455] on button "Start" at bounding box center [535, 455] width 58 height 30
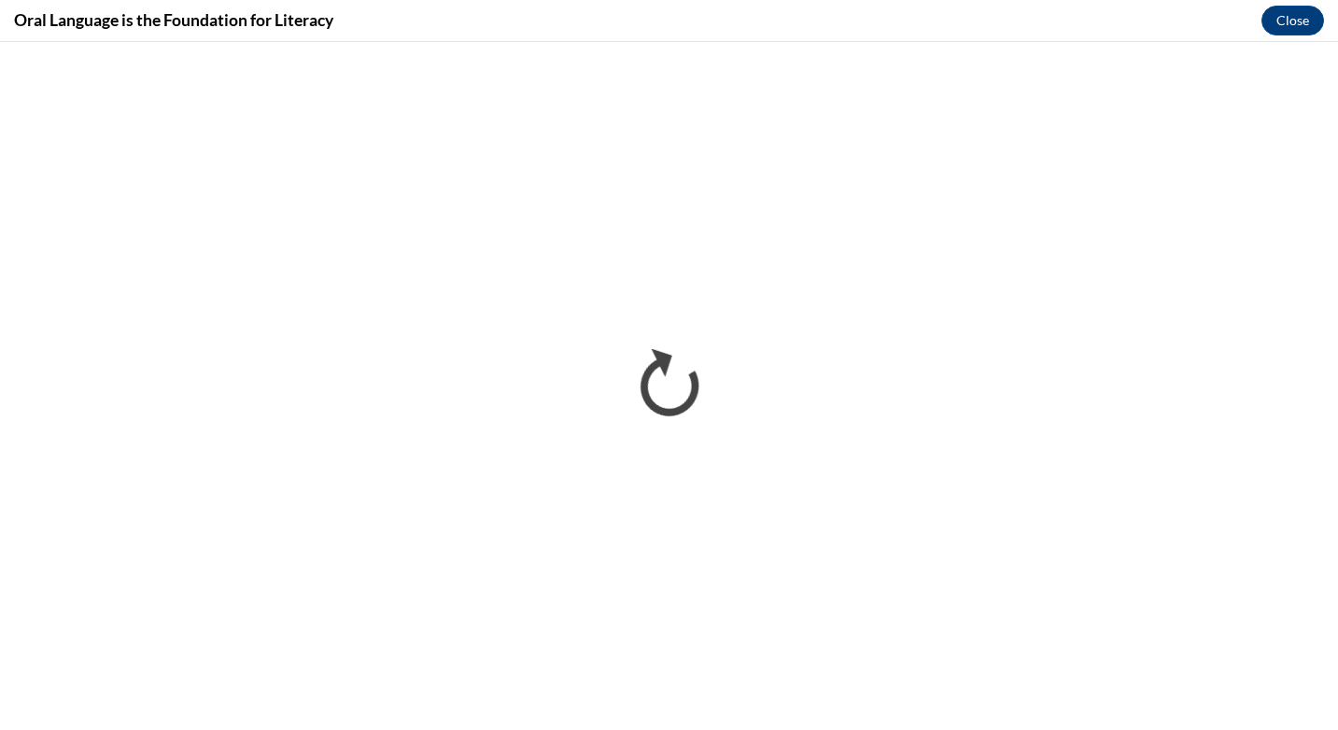
scroll to position [0, 0]
